Goal: Information Seeking & Learning: Learn about a topic

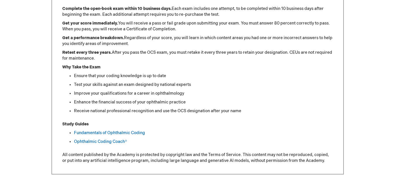
scroll to position [293, 0]
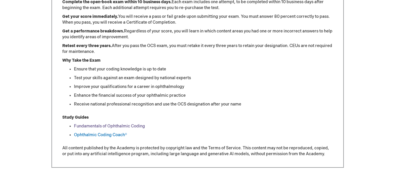
click at [93, 126] on link "Fundamentals of Ophthalmic Coding" at bounding box center [109, 126] width 71 height 5
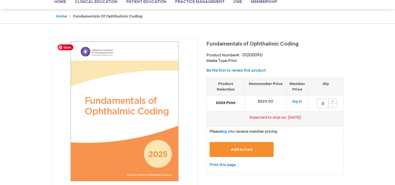
scroll to position [59, 0]
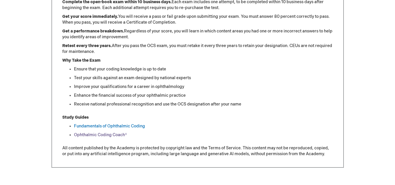
click at [94, 135] on link "Ophthalmic Coding Coach®" at bounding box center [100, 135] width 53 height 5
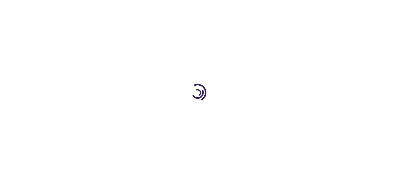
type input "0"
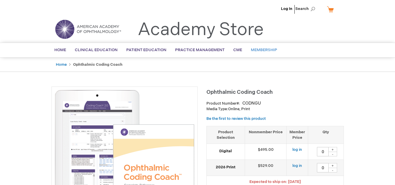
click at [257, 50] on span "Membership" at bounding box center [264, 50] width 26 height 5
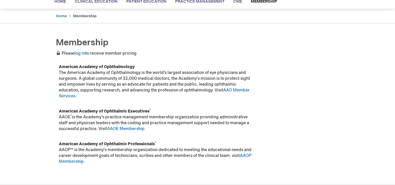
scroll to position [29, 0]
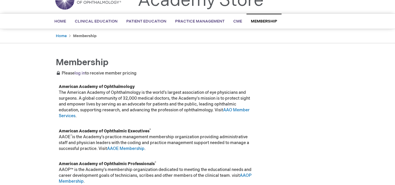
click at [80, 73] on link "log in" at bounding box center [80, 73] width 11 height 5
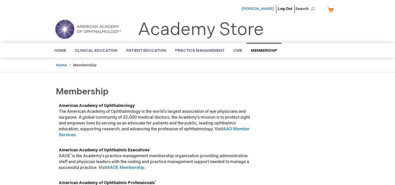
click at [267, 10] on span "[PERSON_NAME]" at bounding box center [258, 8] width 32 height 5
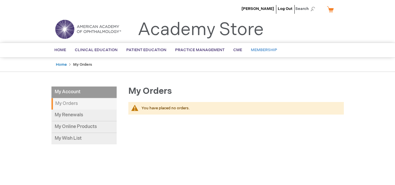
click at [257, 49] on span "Membership" at bounding box center [264, 50] width 26 height 5
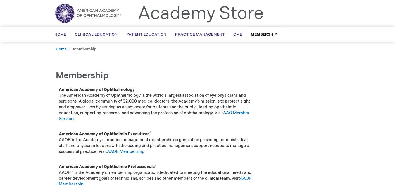
scroll to position [29, 0]
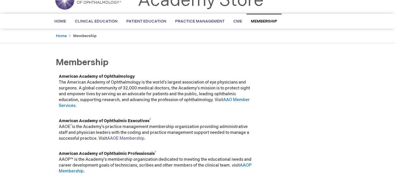
click at [133, 138] on link "AAOE Membership" at bounding box center [125, 138] width 37 height 5
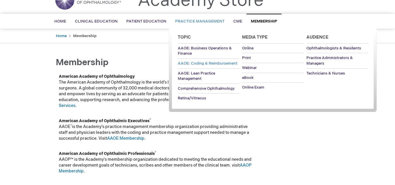
click at [209, 63] on span "AAOE: Coding & Reimbursement" at bounding box center [208, 63] width 60 height 5
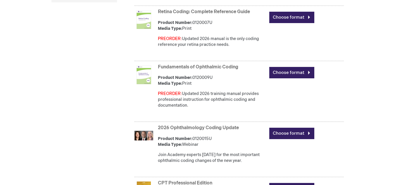
scroll to position [293, 0]
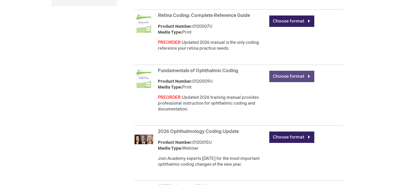
click at [309, 76] on link "Choose format" at bounding box center [291, 76] width 45 height 11
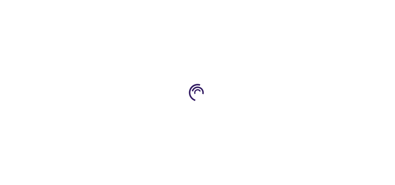
type input "0"
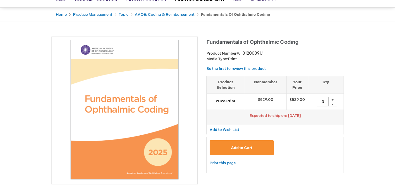
scroll to position [29, 0]
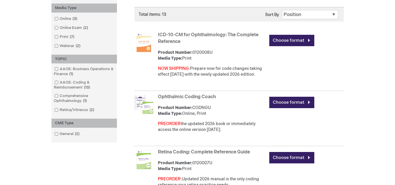
scroll to position [146, 0]
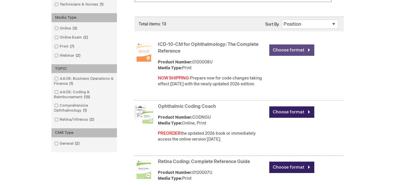
click at [309, 48] on link "Choose format" at bounding box center [291, 49] width 45 height 11
click at [336, 29] on select "Position Product Name : A to Z Product Name : Z to A Price : Low to High Price …" at bounding box center [310, 24] width 56 height 9
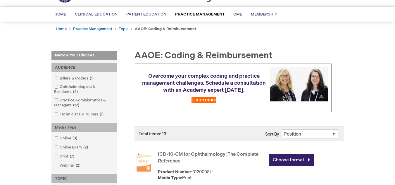
scroll to position [59, 0]
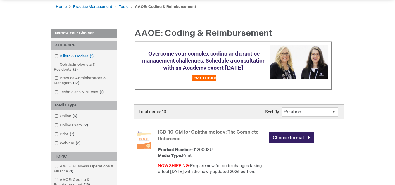
click at [60, 55] on span at bounding box center [60, 56] width 0 height 5
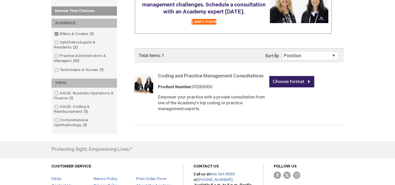
scroll to position [117, 0]
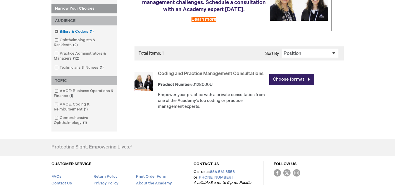
click at [60, 31] on span at bounding box center [60, 31] width 0 height 5
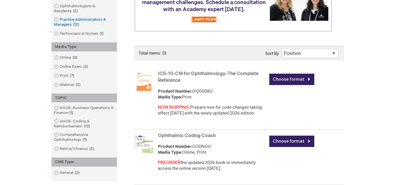
click at [60, 18] on span at bounding box center [60, 19] width 0 height 5
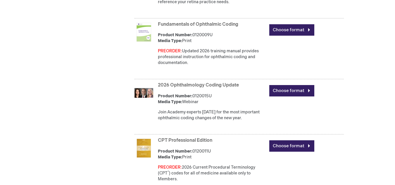
scroll to position [322, 0]
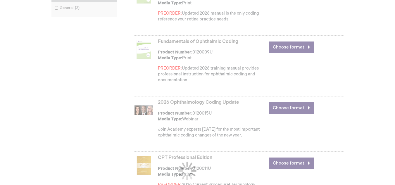
scroll to position [117, 0]
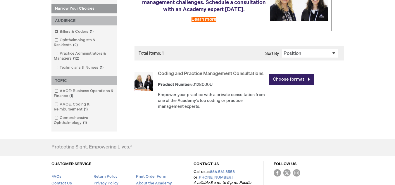
scroll to position [59, 0]
